Goal: Transaction & Acquisition: Purchase product/service

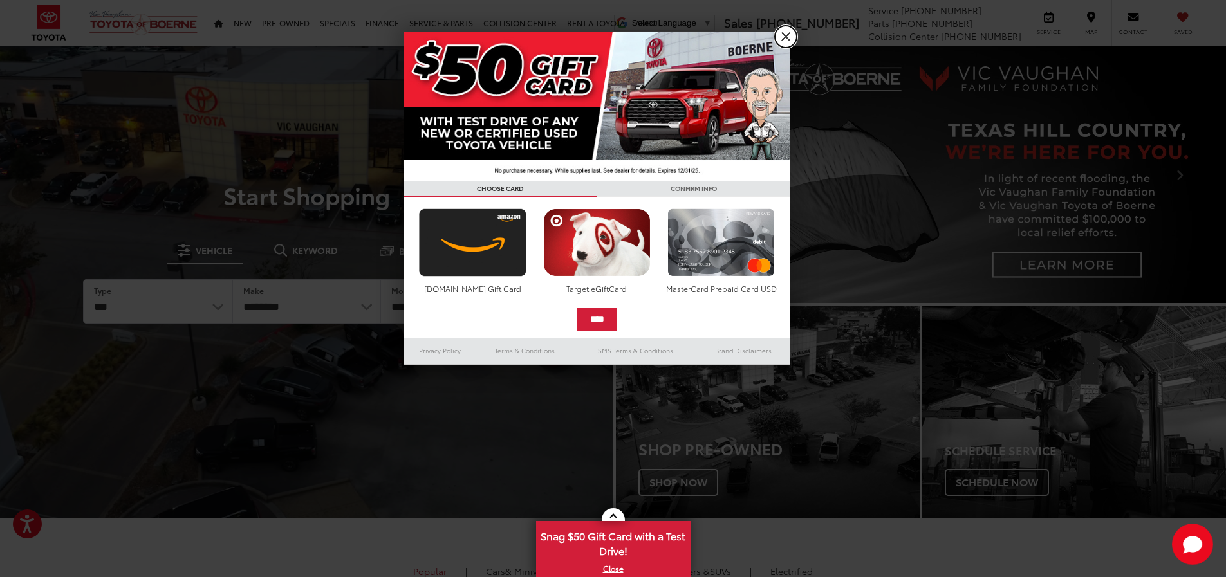
click at [781, 36] on link "X" at bounding box center [786, 37] width 22 height 22
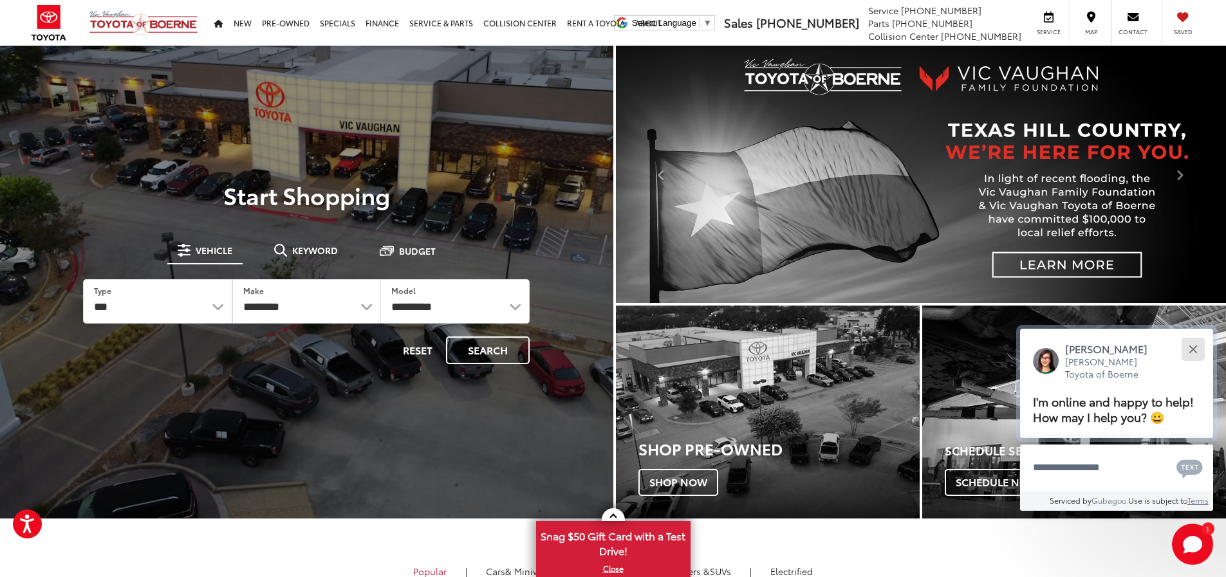
click at [978, 349] on button "Close" at bounding box center [1193, 349] width 28 height 28
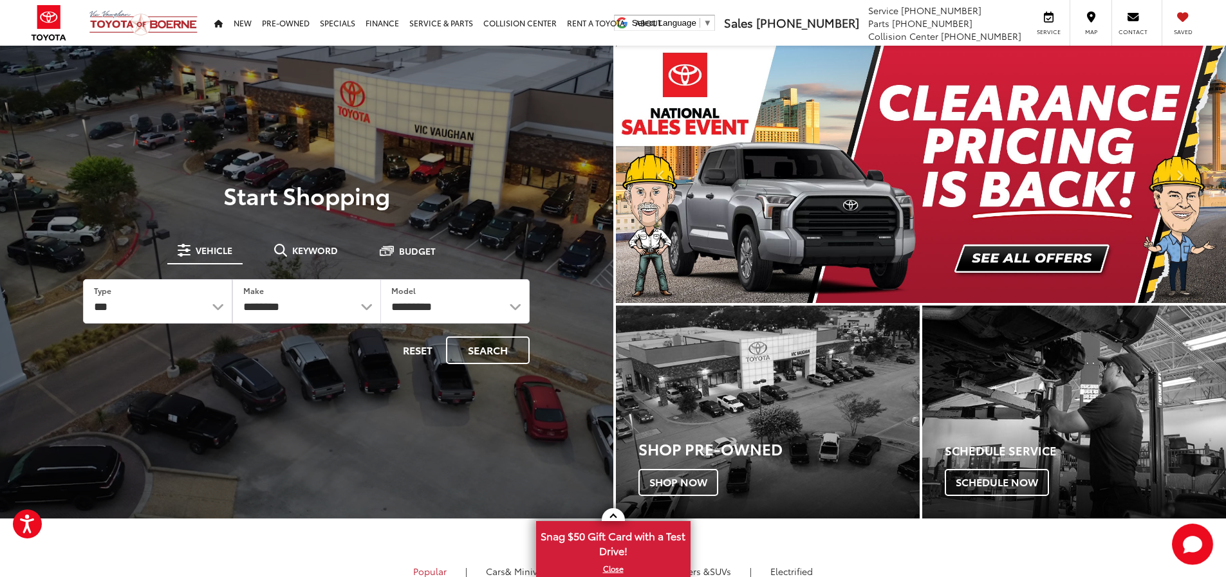
click at [913, 185] on img "carousel slide number 1 of 2" at bounding box center [921, 174] width 611 height 257
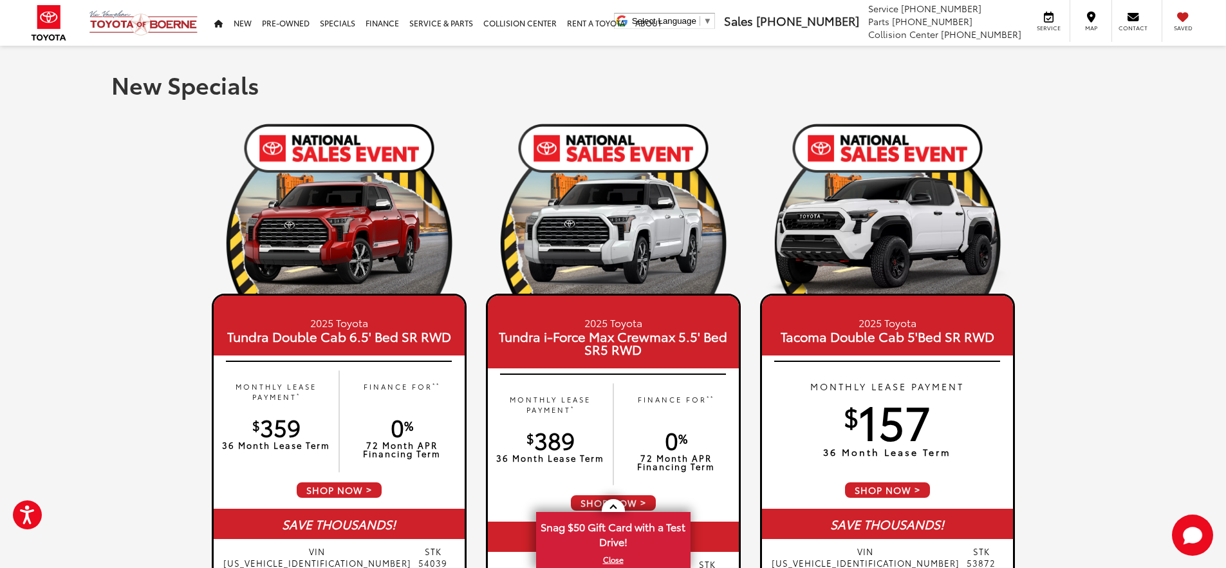
scroll to position [129, 0]
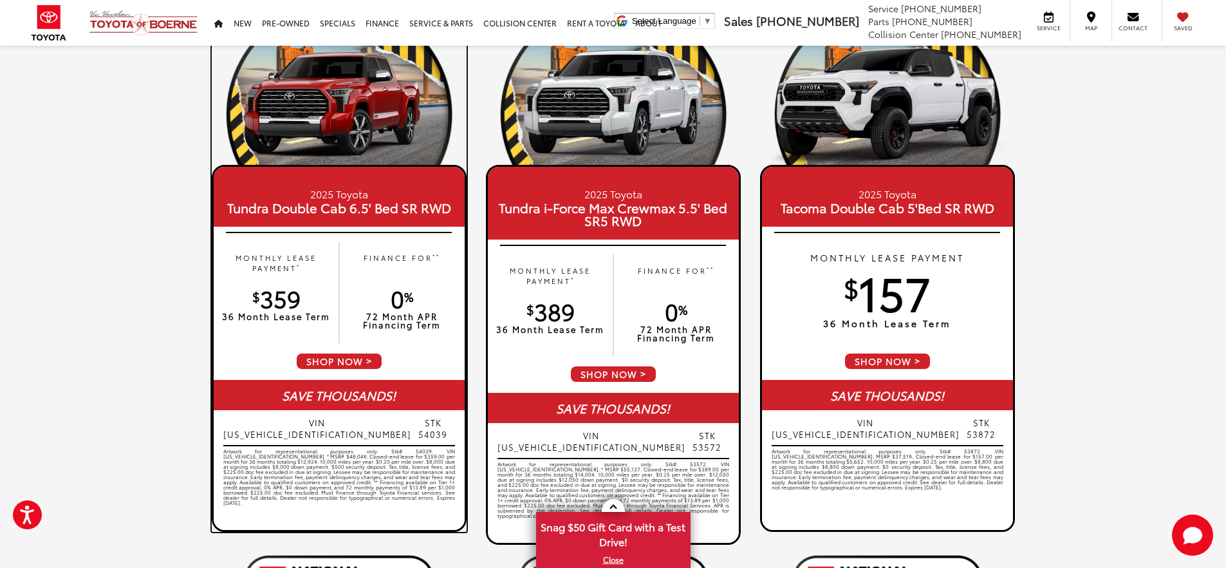
click at [348, 364] on span "SHOP NOW" at bounding box center [339, 361] width 88 height 18
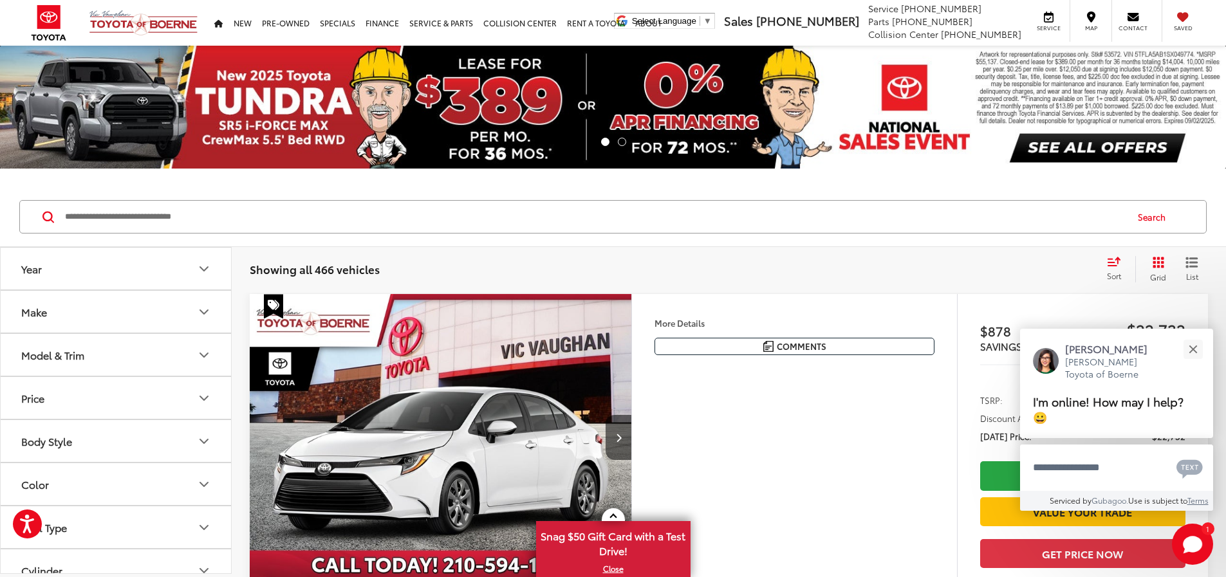
click at [246, 100] on img at bounding box center [613, 107] width 1226 height 123
